Goal: Go to known website

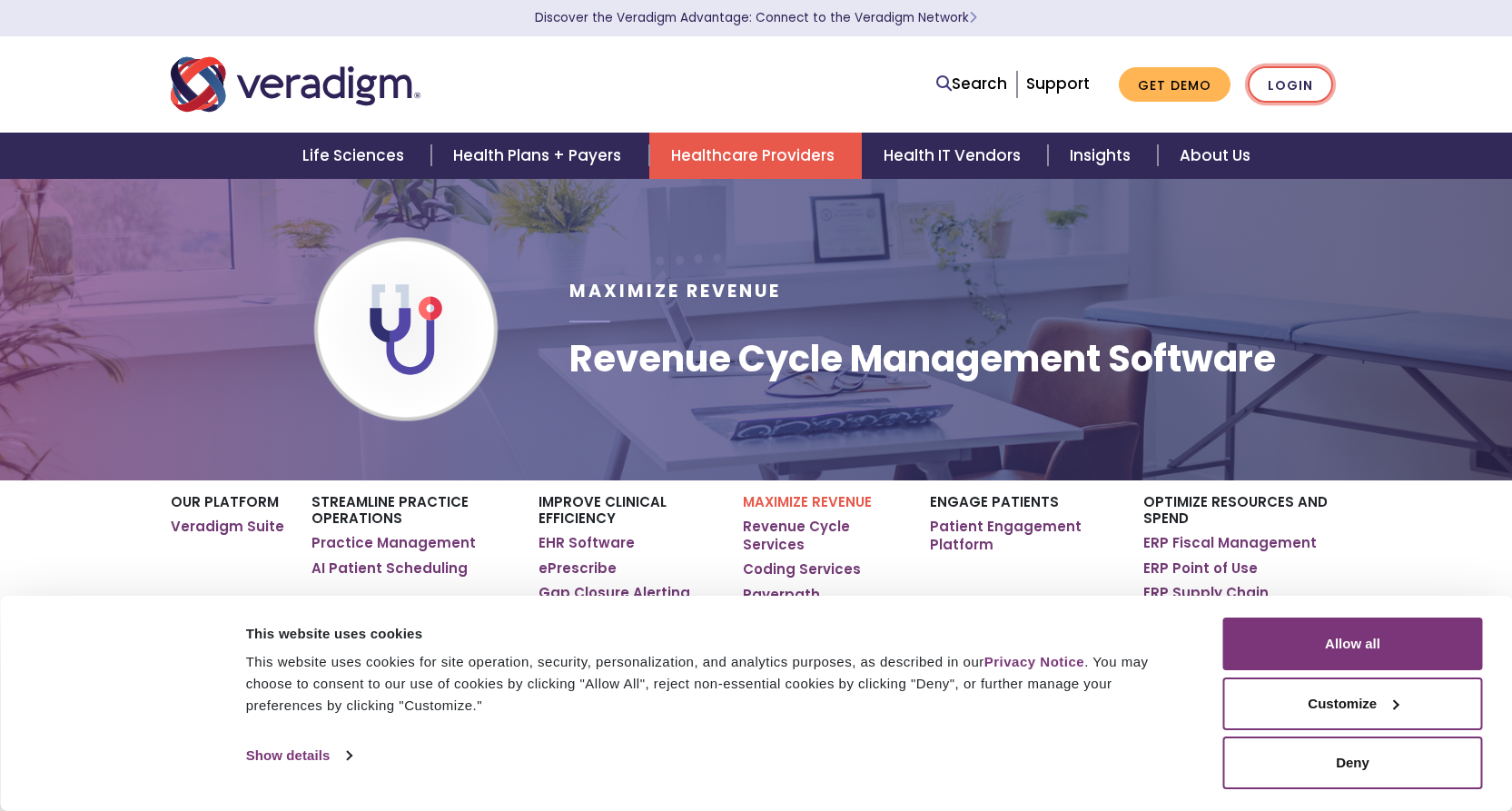
click at [1280, 73] on link "Login" at bounding box center [1291, 85] width 86 height 37
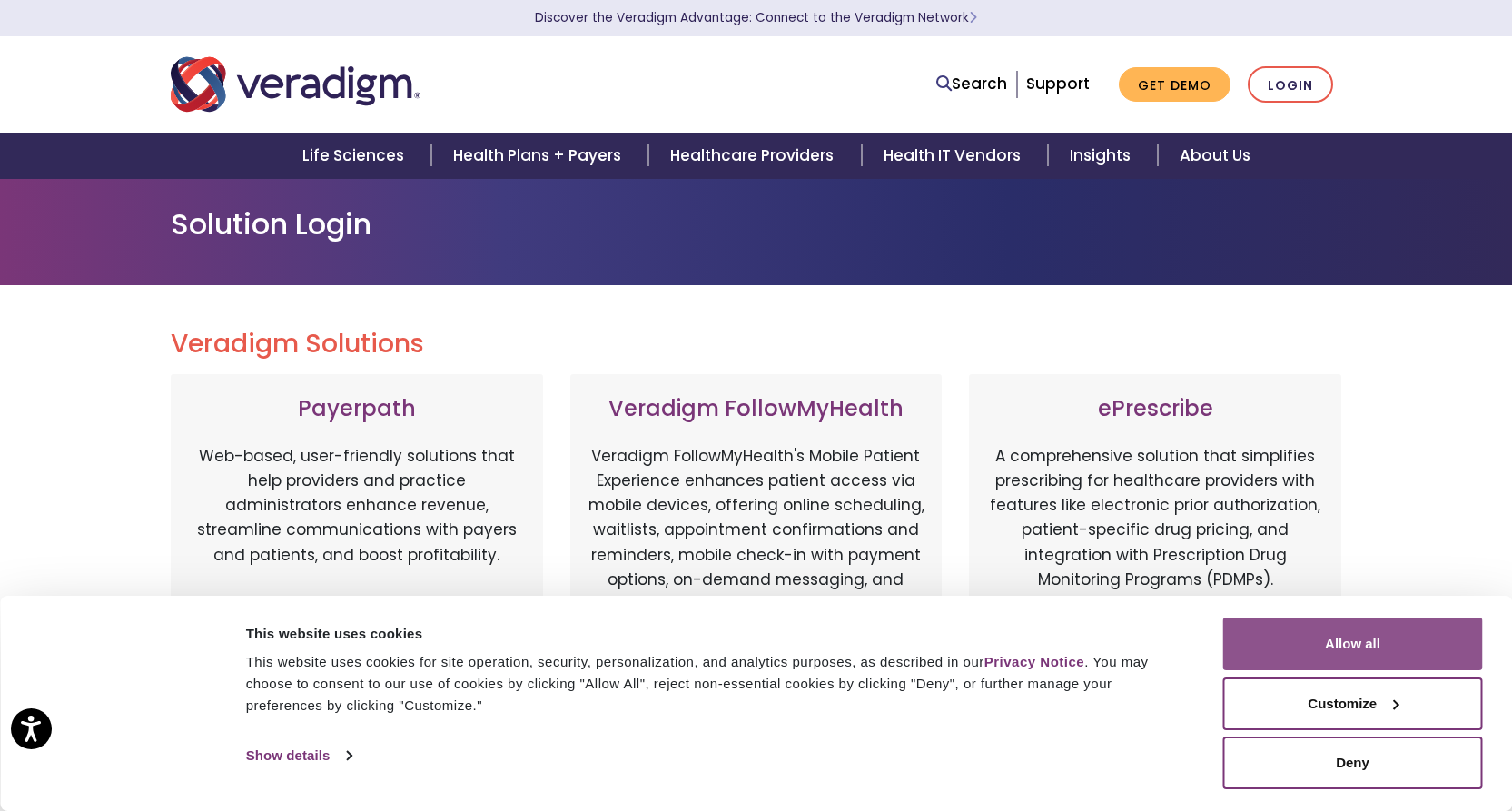
click at [1328, 649] on button "Allow all" at bounding box center [1353, 644] width 260 height 53
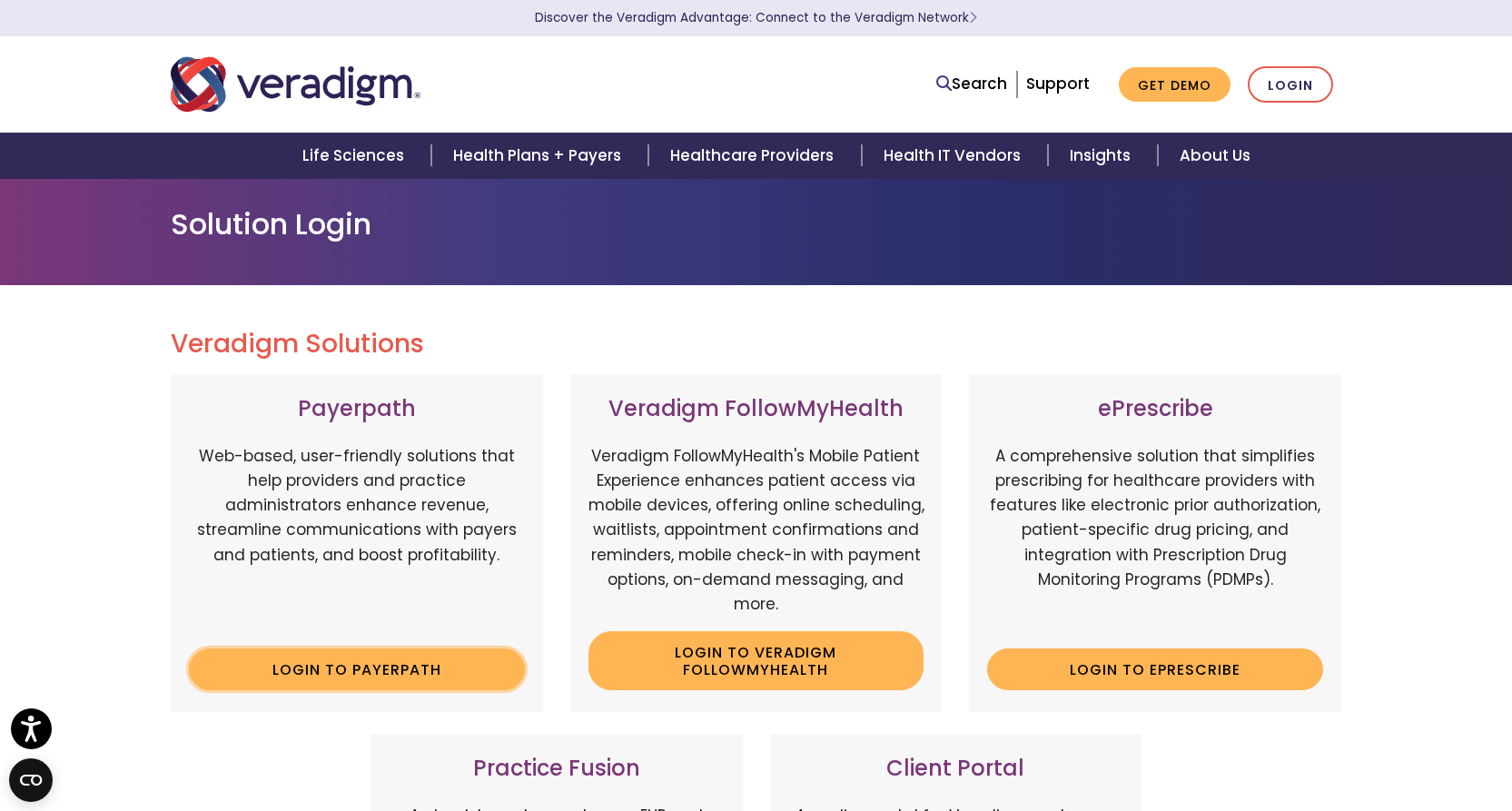
click at [393, 671] on link "Login to Payerpath" at bounding box center [356, 669] width 336 height 42
click at [1278, 80] on link "Login" at bounding box center [1291, 85] width 86 height 37
click at [1310, 78] on link "Login" at bounding box center [1291, 85] width 86 height 37
click at [340, 667] on link "Login to Payerpath" at bounding box center [356, 669] width 336 height 42
